Goal: Information Seeking & Learning: Learn about a topic

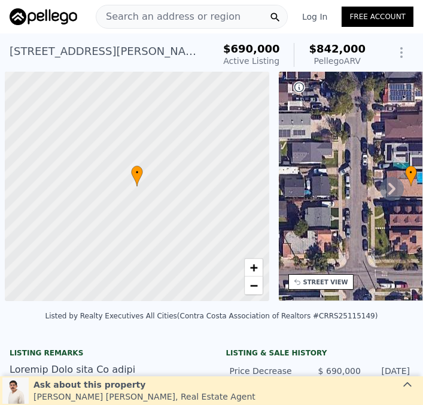
scroll to position [0, 5]
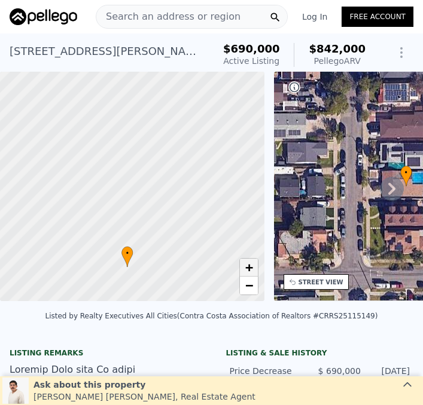
click at [255, 268] on link "+" at bounding box center [249, 268] width 18 height 18
click at [255, 265] on link "+" at bounding box center [249, 268] width 18 height 18
click at [255, 263] on link "+" at bounding box center [249, 268] width 18 height 18
click at [175, 167] on div at bounding box center [132, 187] width 317 height 276
click at [176, 185] on div at bounding box center [132, 187] width 317 height 276
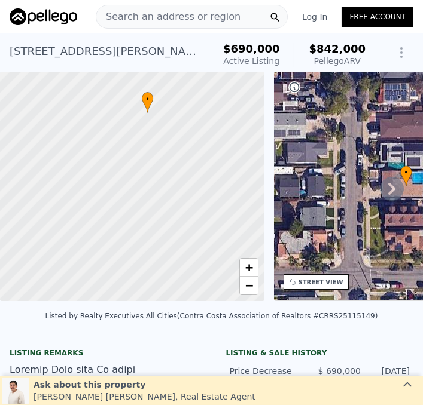
click at [175, 184] on div at bounding box center [132, 187] width 317 height 276
click at [174, 184] on div at bounding box center [132, 187] width 317 height 276
click at [169, 181] on div at bounding box center [132, 187] width 317 height 276
click at [166, 182] on div at bounding box center [132, 187] width 317 height 276
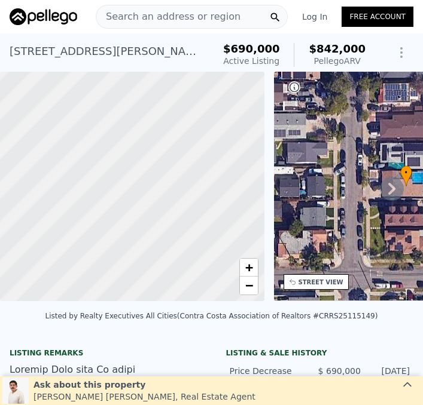
click at [163, 184] on div at bounding box center [132, 187] width 317 height 276
click at [162, 184] on div at bounding box center [132, 187] width 317 height 276
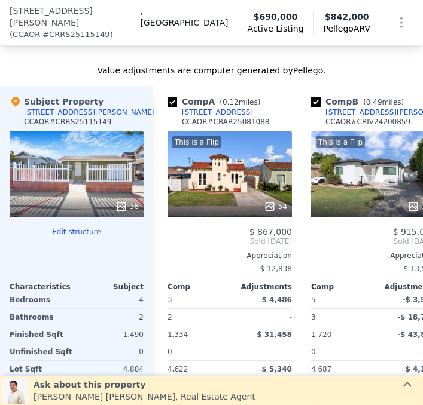
scroll to position [1414, 0]
click at [130, 201] on div "36" at bounding box center [126, 207] width 23 height 12
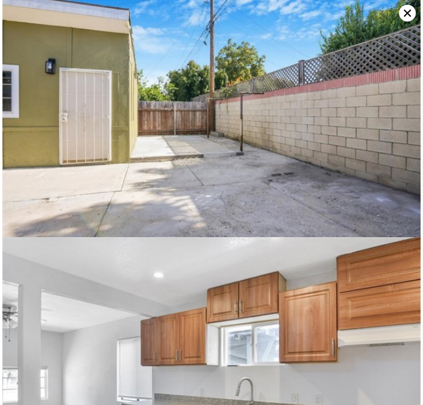
scroll to position [6698, 0]
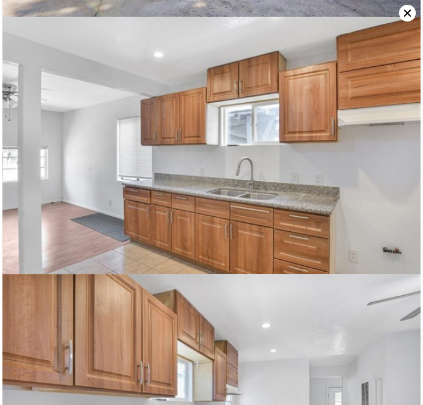
click at [359, 182] on img at bounding box center [211, 156] width 418 height 279
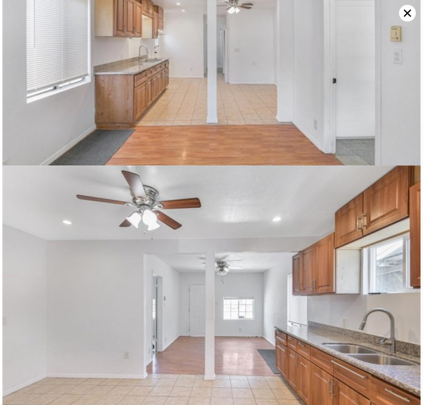
scroll to position [0, 0]
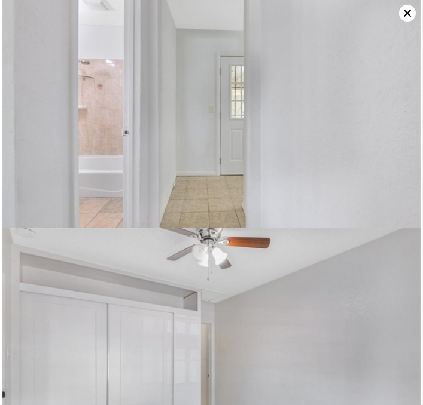
click at [328, 195] on img at bounding box center [211, 109] width 418 height 279
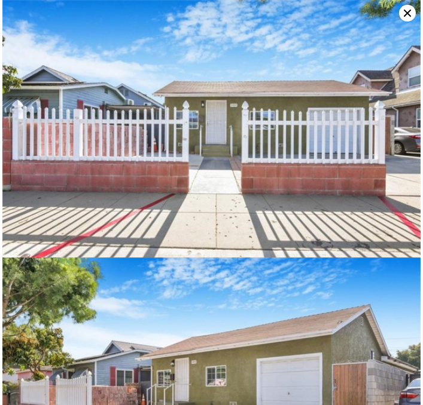
click at [413, 14] on icon at bounding box center [407, 13] width 17 height 17
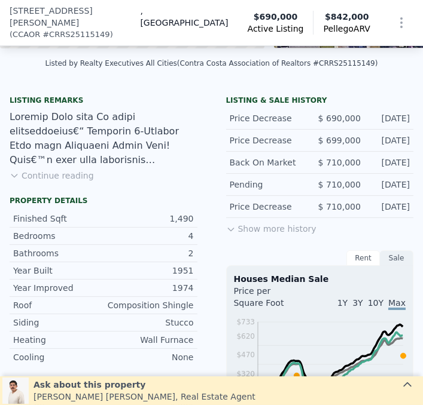
scroll to position [261, 0]
click at [376, 196] on div "Price Decrease $ 710,000 Jun 19, 2025" at bounding box center [320, 207] width 188 height 22
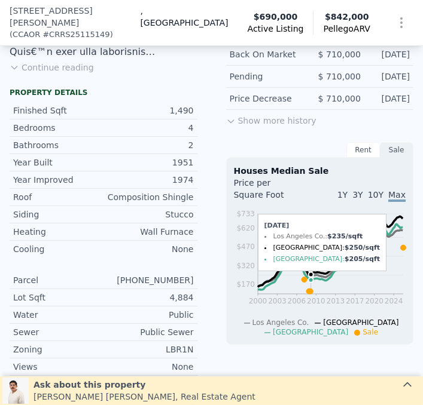
scroll to position [370, 0]
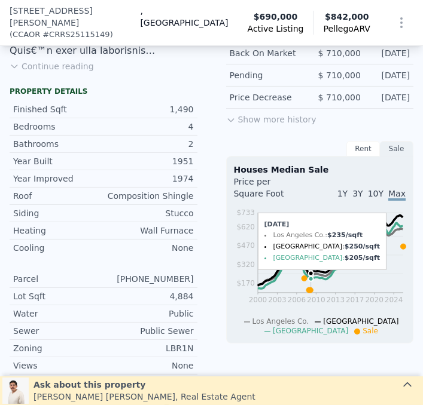
click at [311, 207] on icon "2000 2003 2006 2010 2013 2017 2020 2024 $170 $320 $470 $620 $733" at bounding box center [320, 271] width 172 height 129
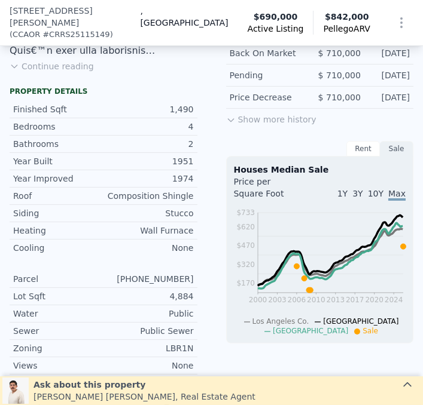
click at [313, 207] on icon "2000 2003 2006 2010 2013 2017 2020 2024 $170 $320 $470 $620 $733" at bounding box center [320, 271] width 172 height 129
click at [316, 164] on div "Houses Median Sale" at bounding box center [320, 170] width 172 height 12
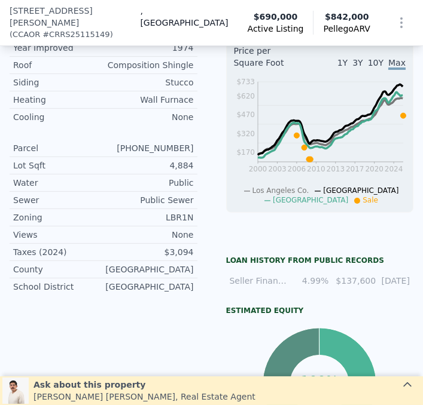
scroll to position [502, 0]
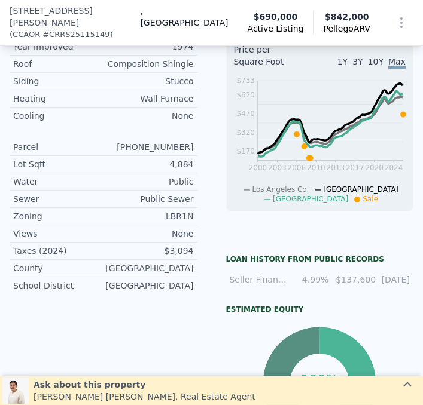
click at [207, 185] on div "LISTING & SALE HISTORY Price Decrease $ 690,000 Sep 5, 2025 Price Decrease $ 69…" at bounding box center [211, 179] width 423 height 661
click at [208, 184] on div "LISTING & SALE HISTORY Price Decrease $ 690,000 Sep 5, 2025 Price Decrease $ 69…" at bounding box center [211, 179] width 423 height 661
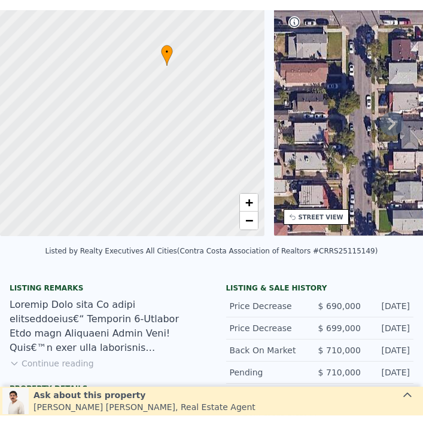
scroll to position [4, 0]
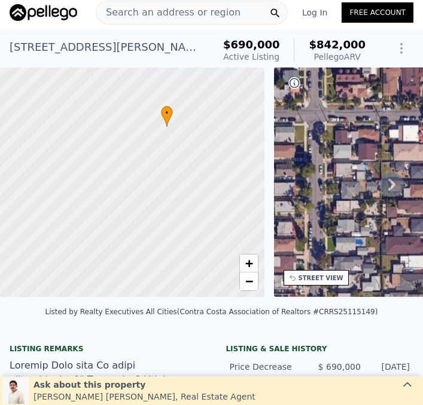
click at [351, 146] on div "• + −" at bounding box center [406, 183] width 264 height 230
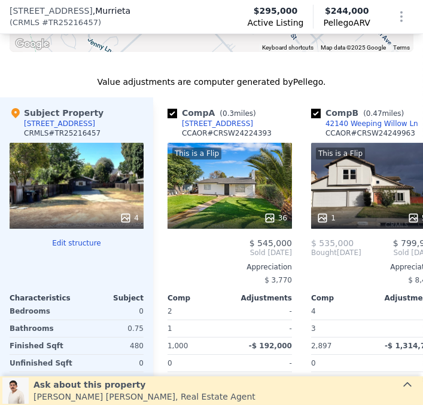
scroll to position [1382, 0]
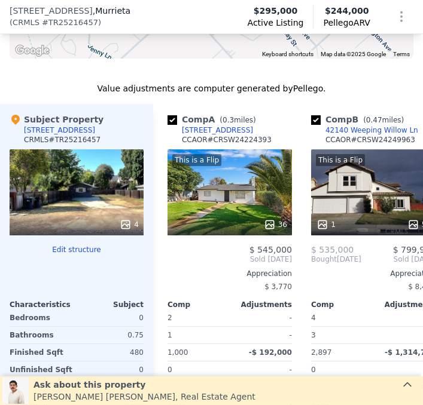
click at [121, 222] on div at bounding box center [77, 225] width 134 height 22
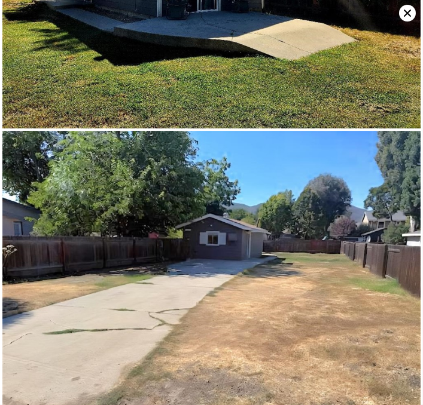
scroll to position [882, 0]
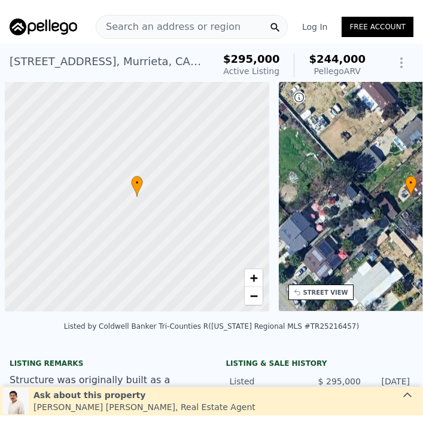
scroll to position [0, 5]
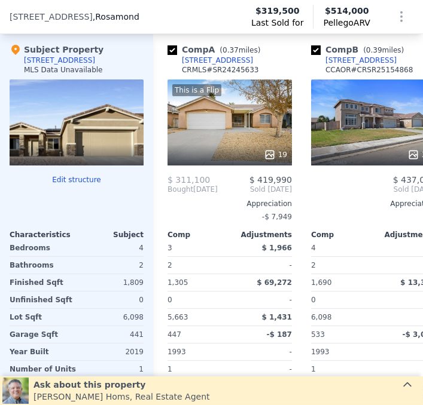
scroll to position [1304, 0]
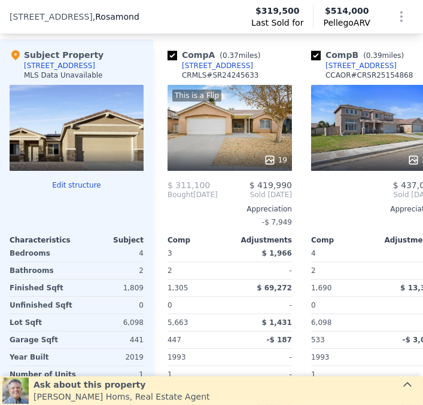
click at [104, 124] on div at bounding box center [77, 128] width 134 height 86
click at [107, 121] on div at bounding box center [77, 128] width 134 height 86
click at [113, 121] on div at bounding box center [77, 128] width 134 height 86
click at [114, 124] on div at bounding box center [77, 128] width 134 height 86
click at [106, 123] on div at bounding box center [77, 128] width 134 height 86
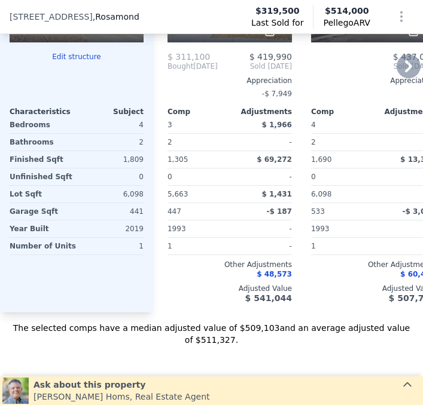
click at [313, 190] on span "6,098" at bounding box center [321, 194] width 20 height 8
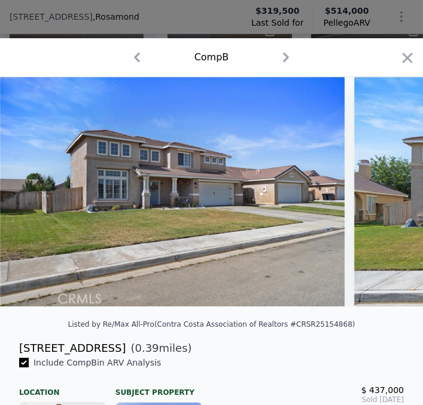
scroll to position [1440, 0]
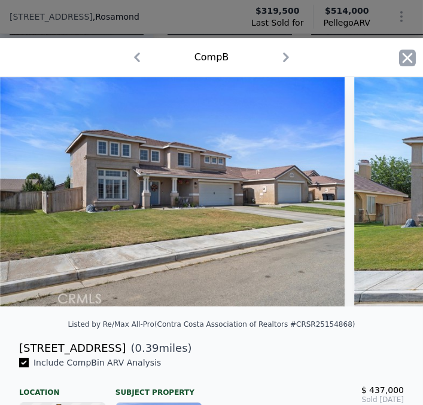
click at [402, 60] on icon "button" at bounding box center [407, 58] width 17 height 17
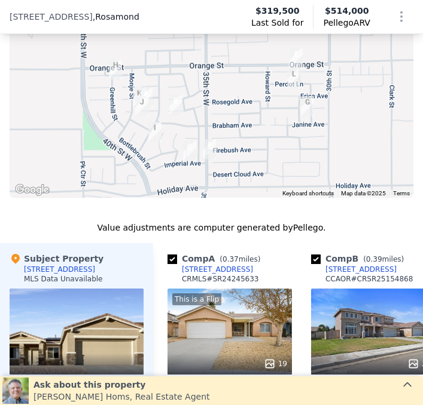
scroll to position [1099, 0]
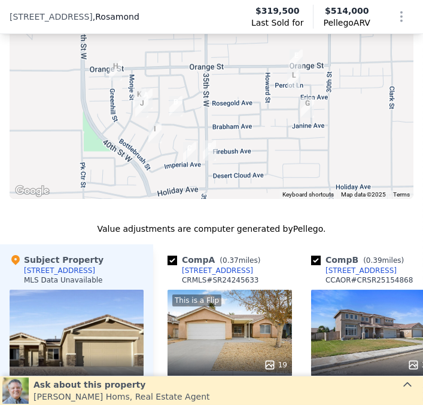
click at [105, 329] on div at bounding box center [77, 333] width 134 height 86
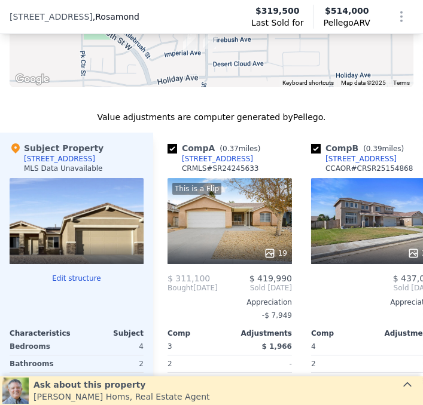
scroll to position [1231, 0]
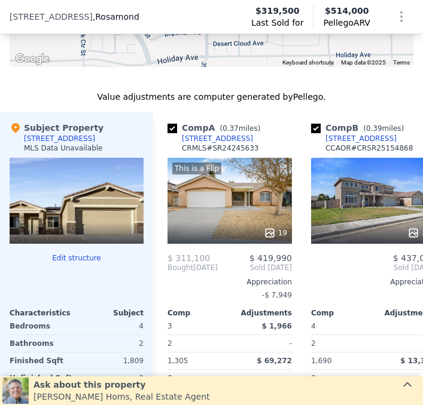
click at [88, 222] on div at bounding box center [77, 233] width 134 height 22
click at [102, 204] on div at bounding box center [77, 201] width 134 height 86
click at [103, 201] on div at bounding box center [77, 201] width 134 height 86
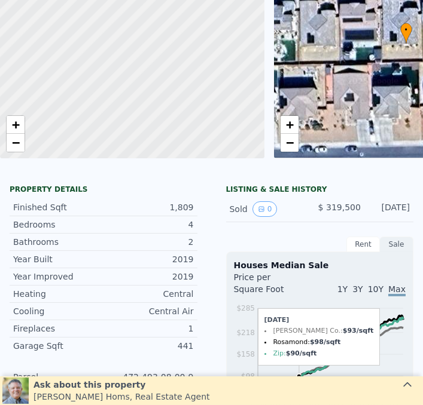
scroll to position [4, 0]
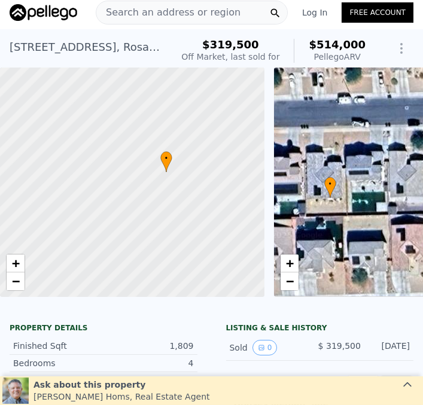
click at [221, 155] on div at bounding box center [132, 183] width 317 height 276
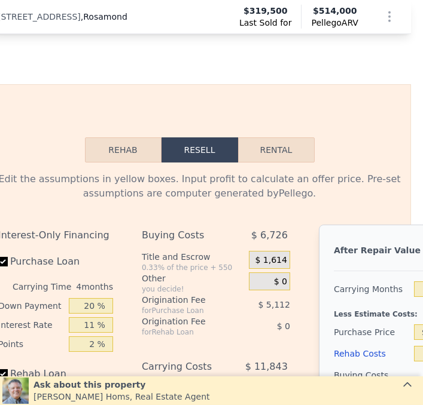
scroll to position [1744, 12]
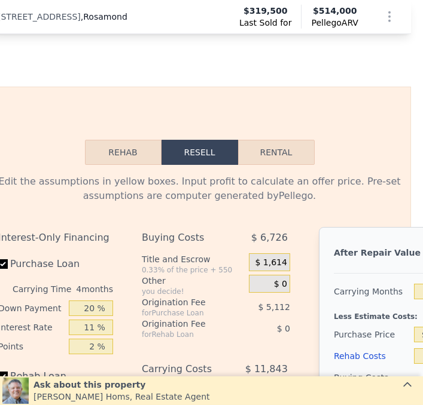
click at [133, 140] on button "Rehab" at bounding box center [123, 152] width 77 height 25
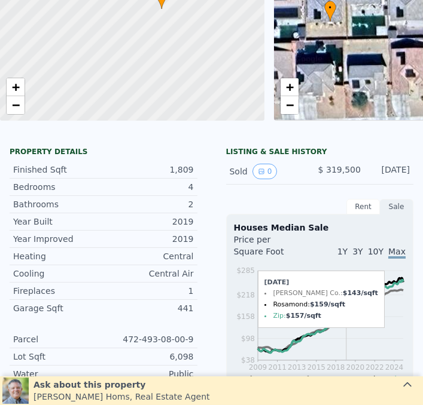
scroll to position [4, 0]
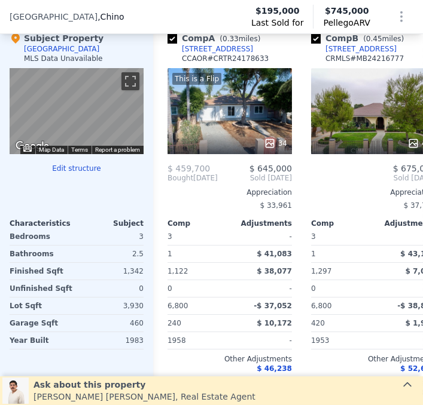
scroll to position [1420, 0]
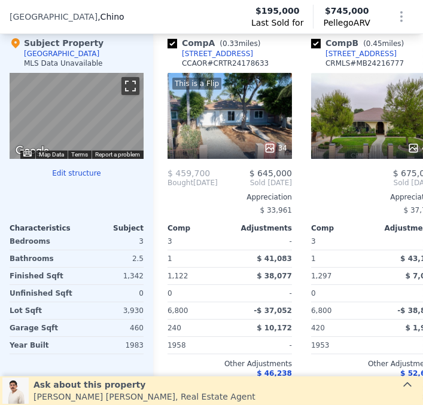
click at [130, 82] on button "Toggle fullscreen view" at bounding box center [130, 86] width 18 height 18
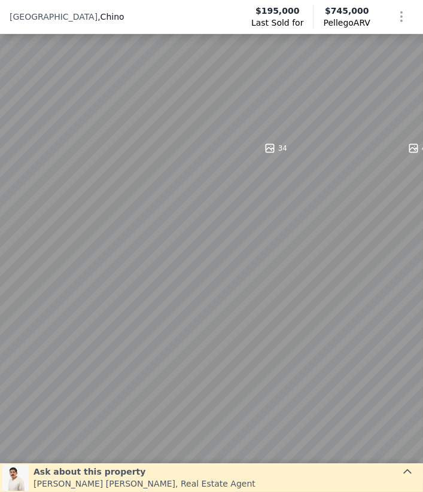
click at [411, 18] on button "Toggle fullscreen view" at bounding box center [410, 13] width 18 height 18
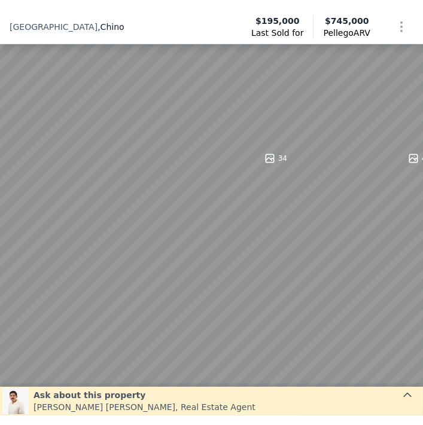
scroll to position [1453, 0]
